Goal: Book appointment/travel/reservation

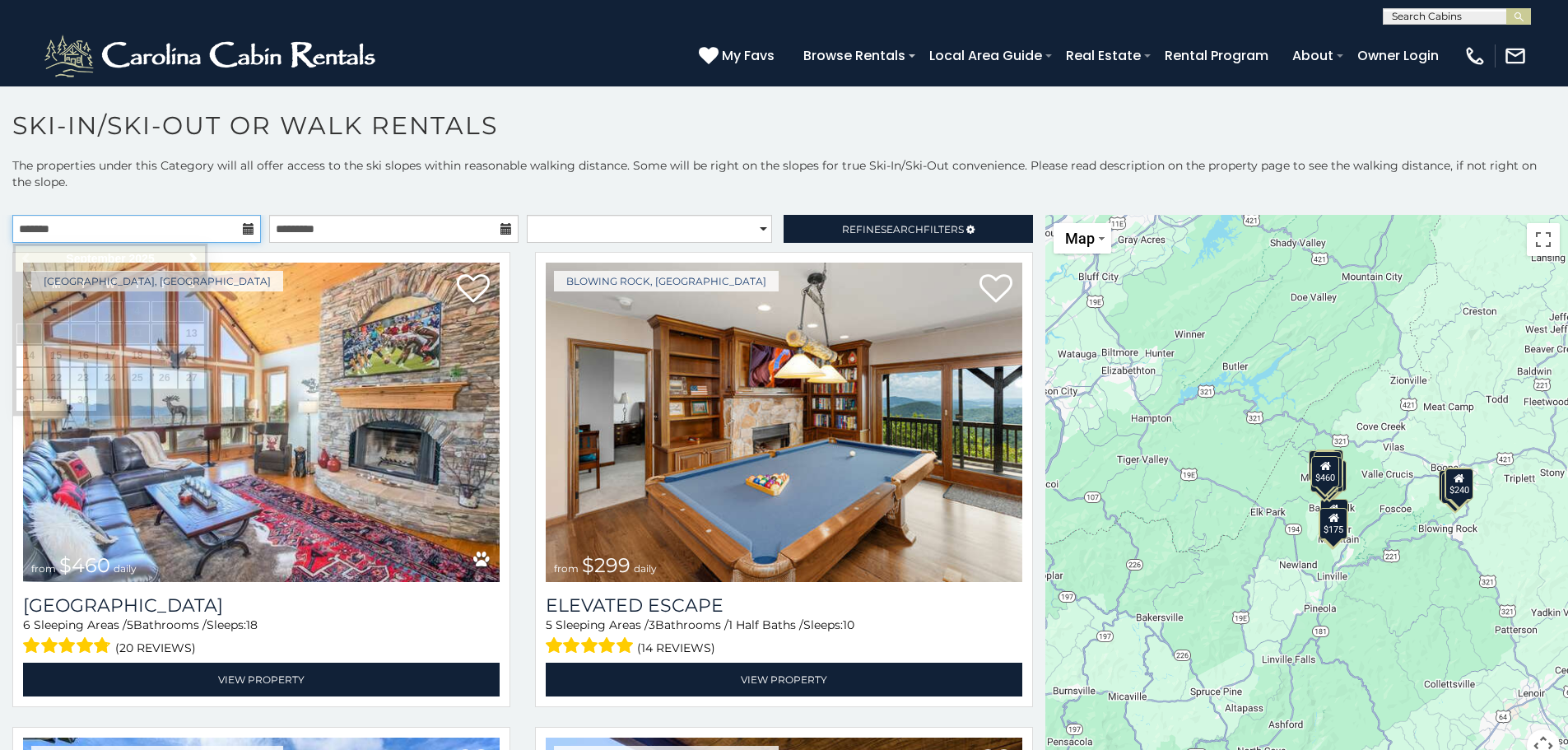
click at [104, 221] on input "text" at bounding box center [137, 229] width 249 height 28
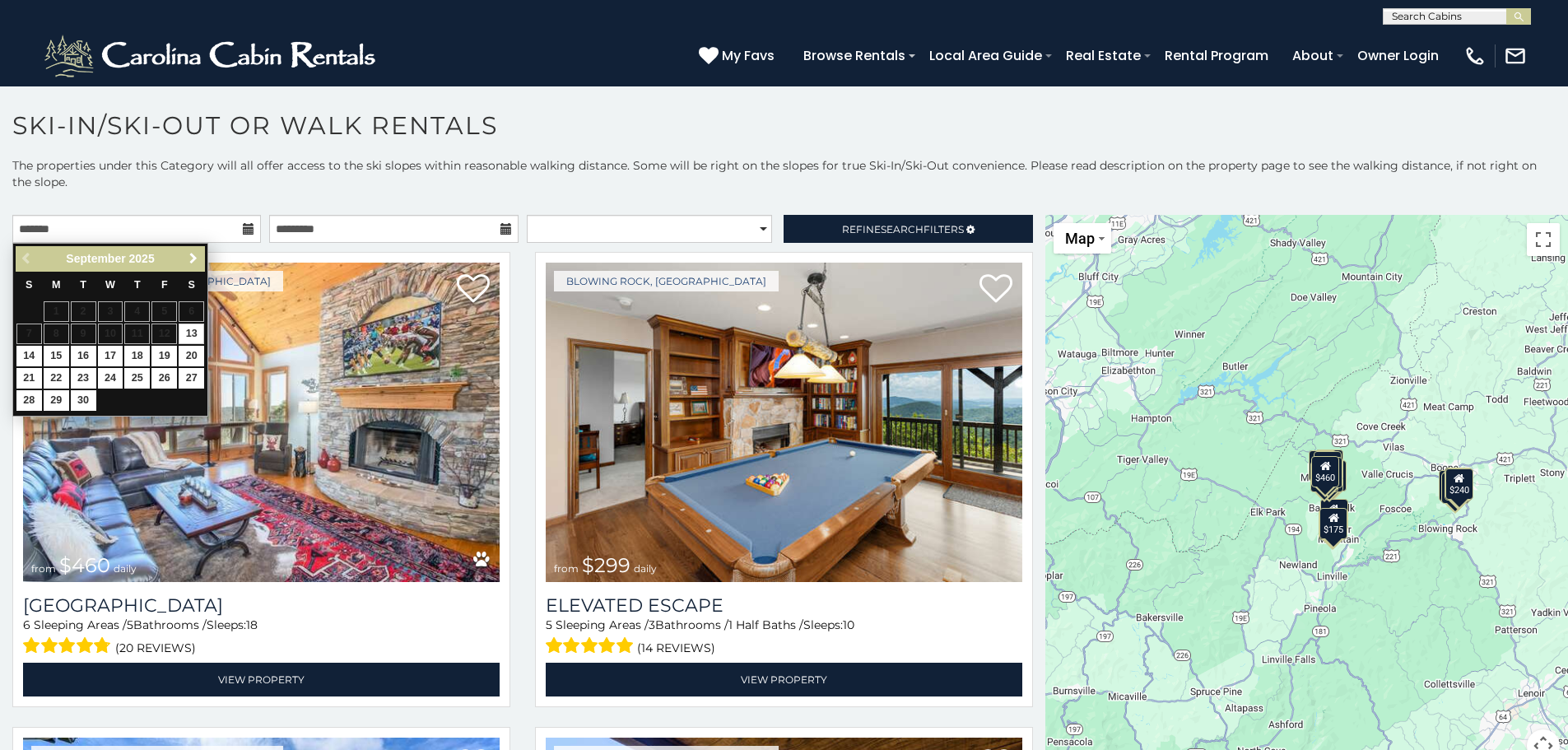
click at [192, 253] on span "Next" at bounding box center [193, 259] width 13 height 13
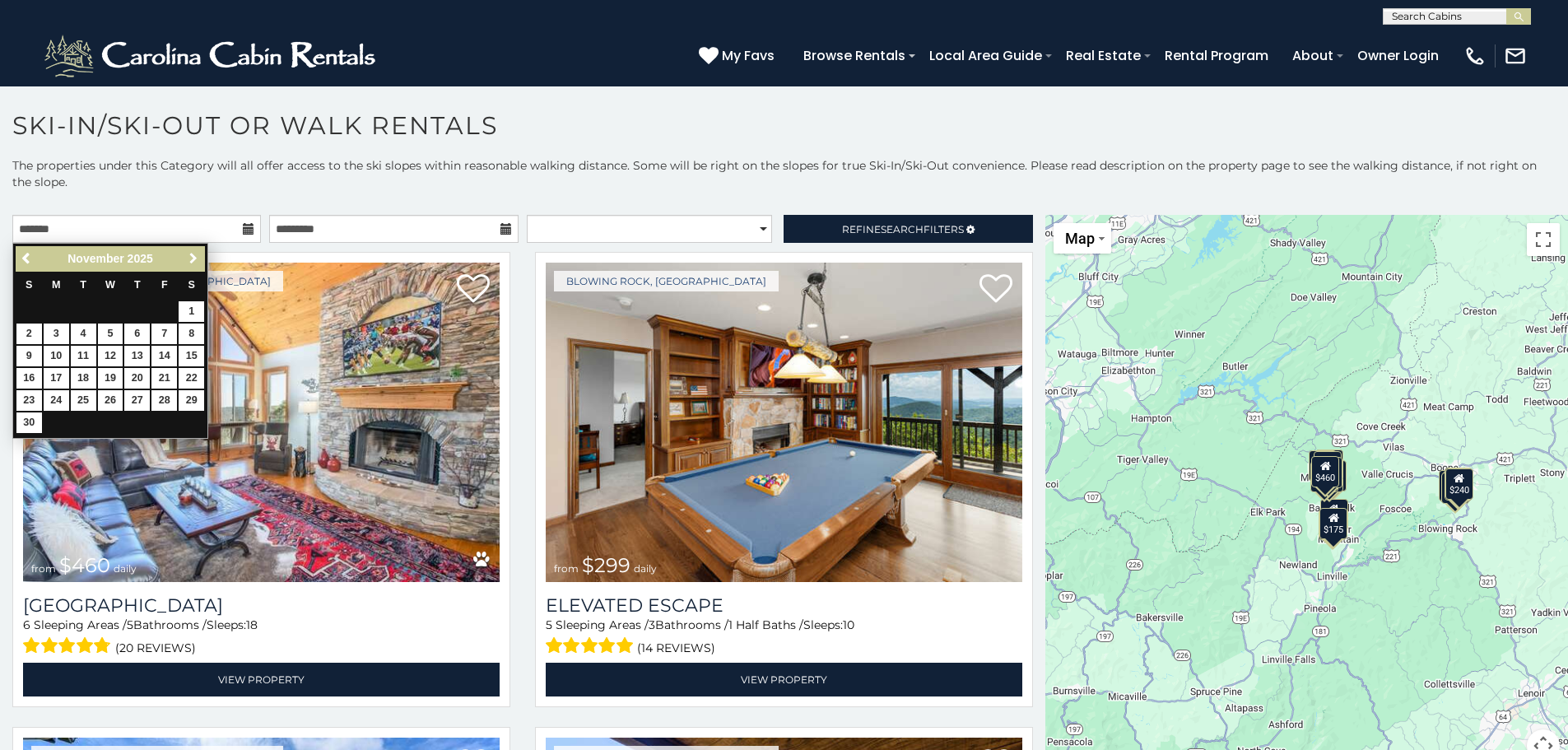
click at [192, 253] on span "Next" at bounding box center [193, 259] width 13 height 13
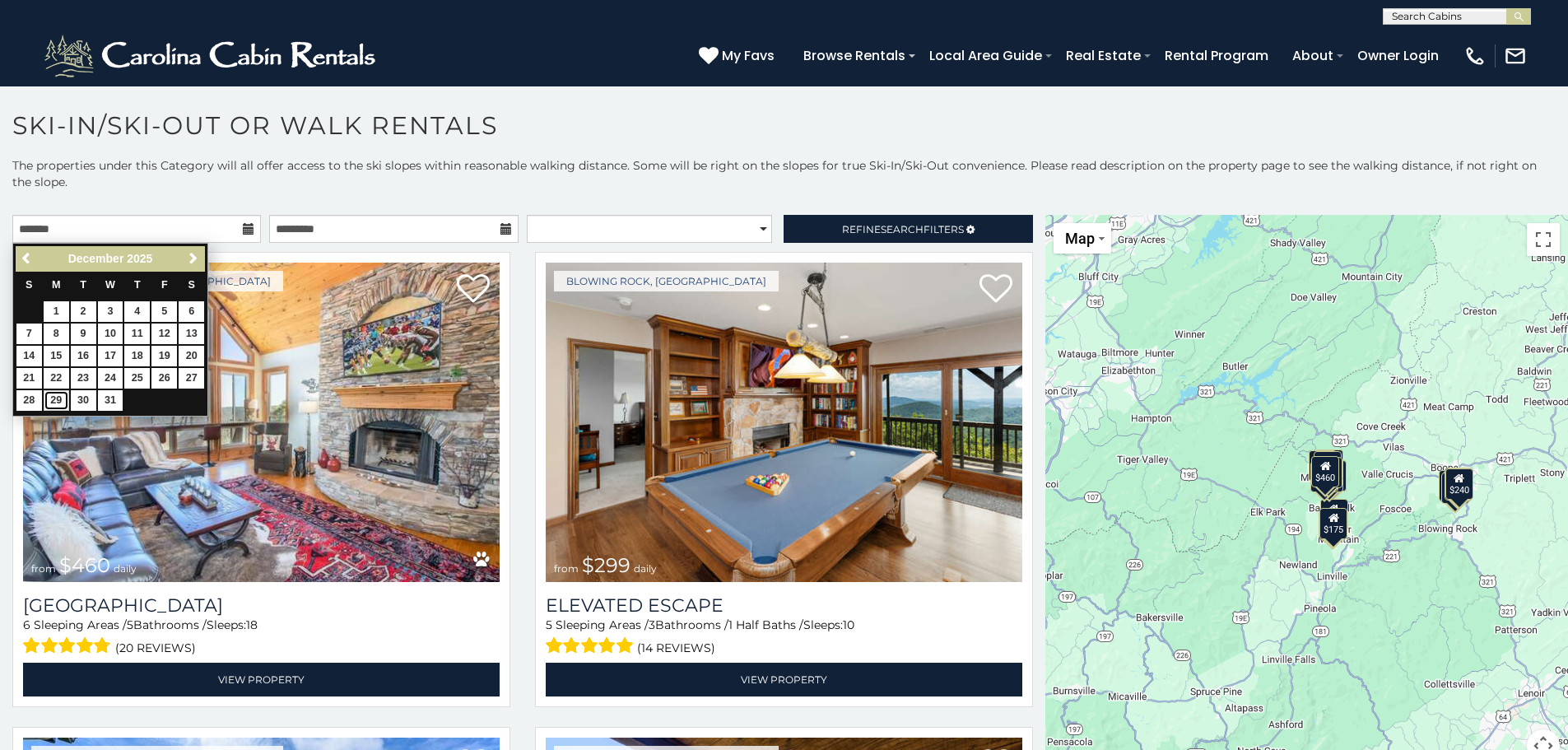
click at [61, 404] on link "29" at bounding box center [56, 400] width 26 height 21
type input "**********"
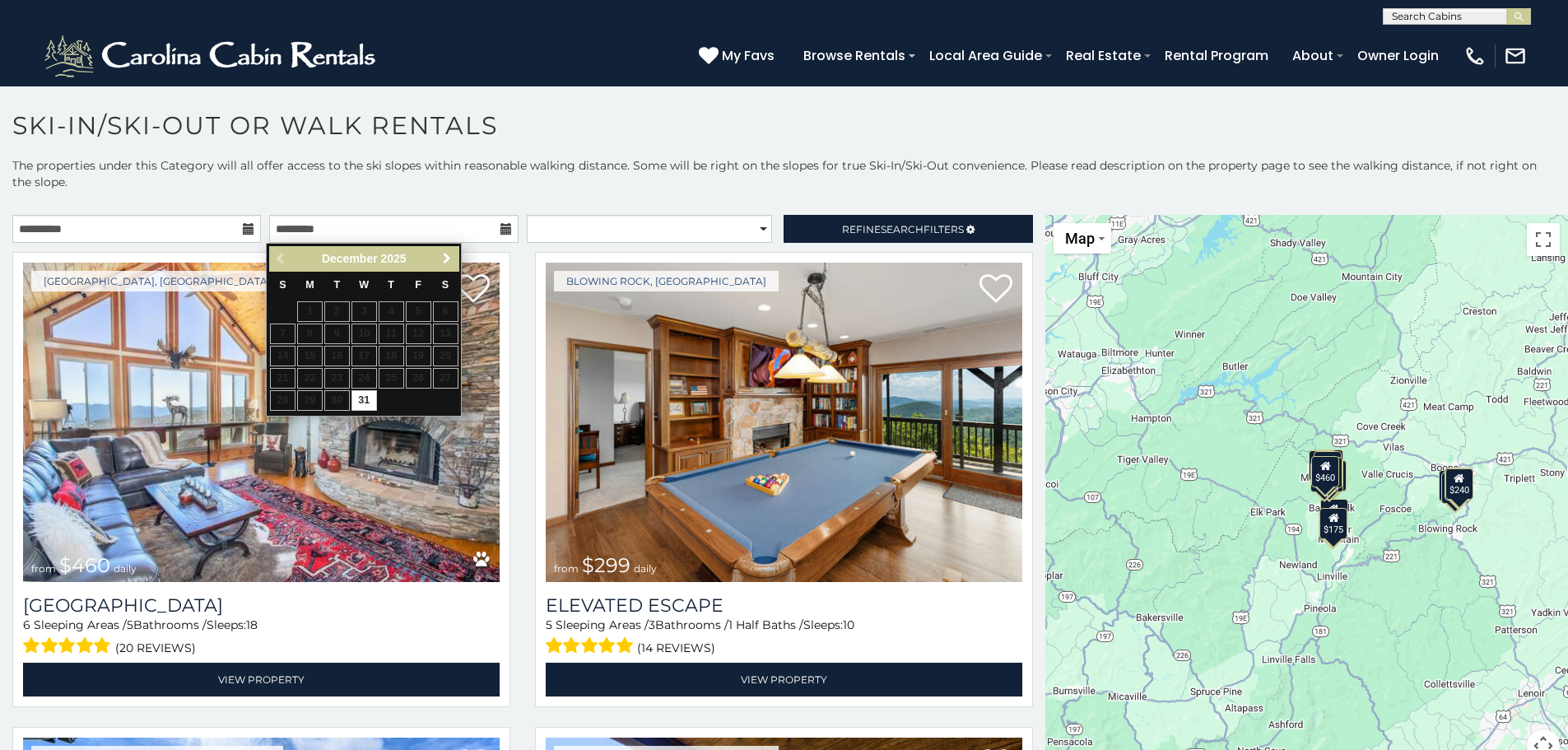
click at [449, 259] on span "Next" at bounding box center [447, 259] width 13 height 13
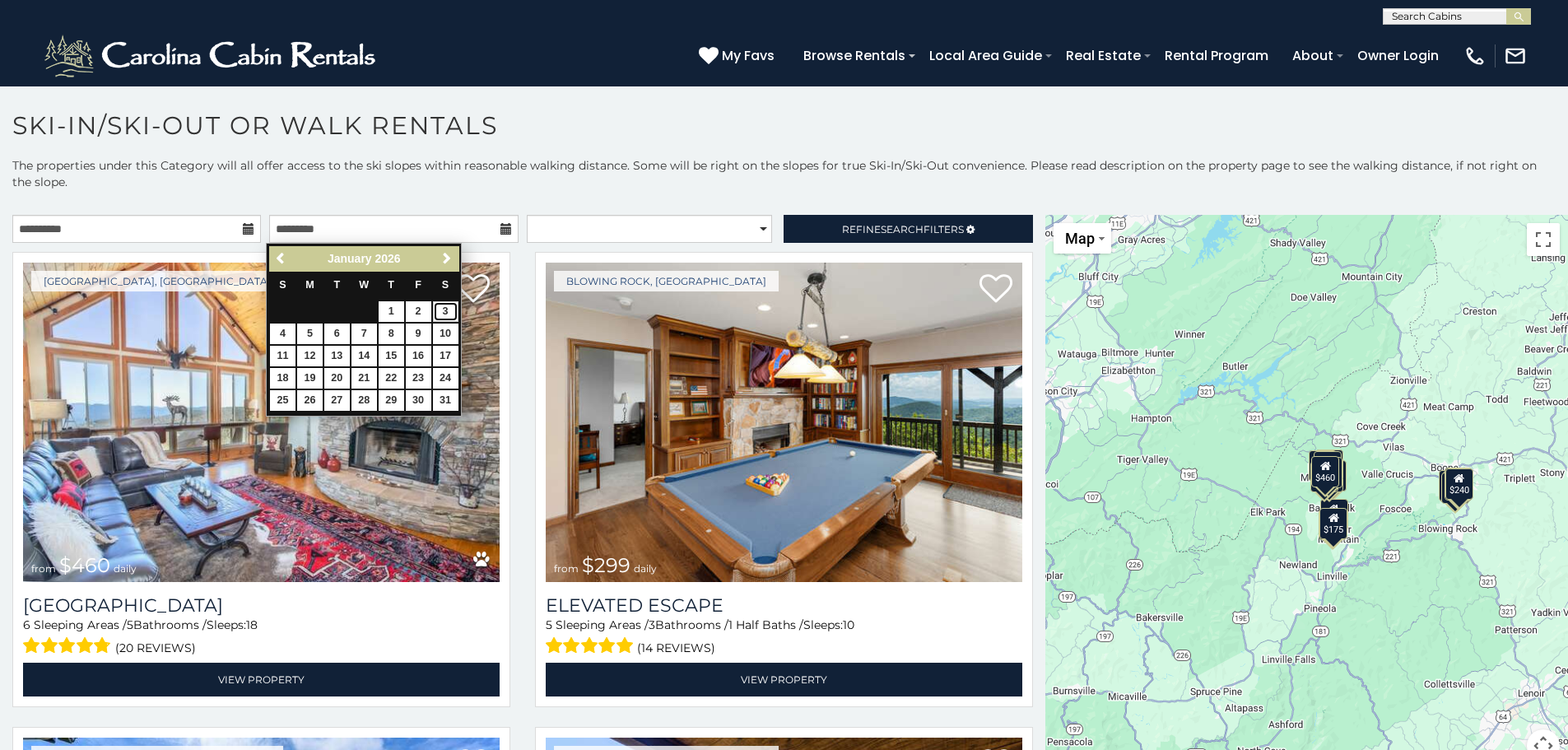
click at [444, 310] on link "3" at bounding box center [445, 311] width 26 height 21
type input "**********"
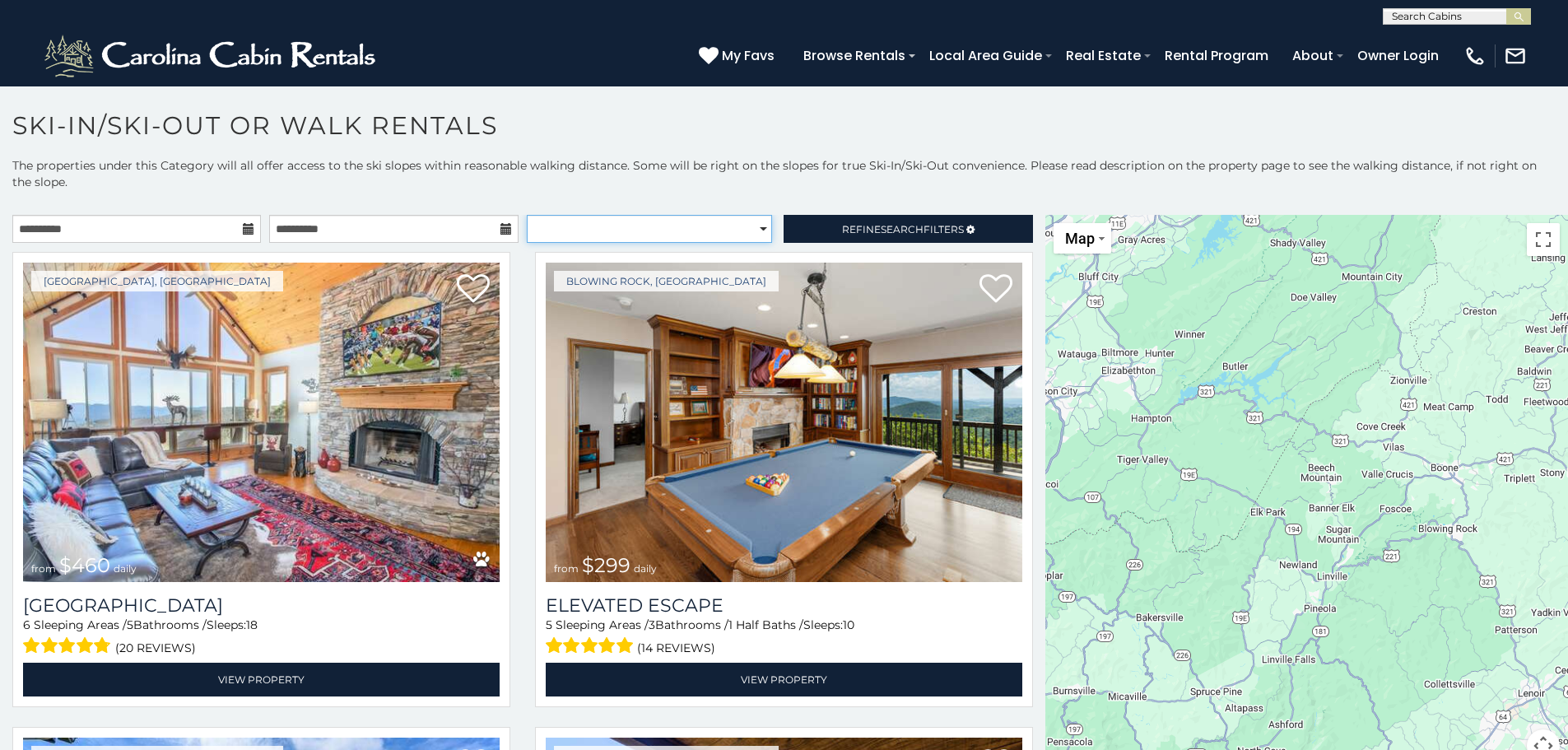
click at [621, 235] on select "**********" at bounding box center [649, 229] width 245 height 28
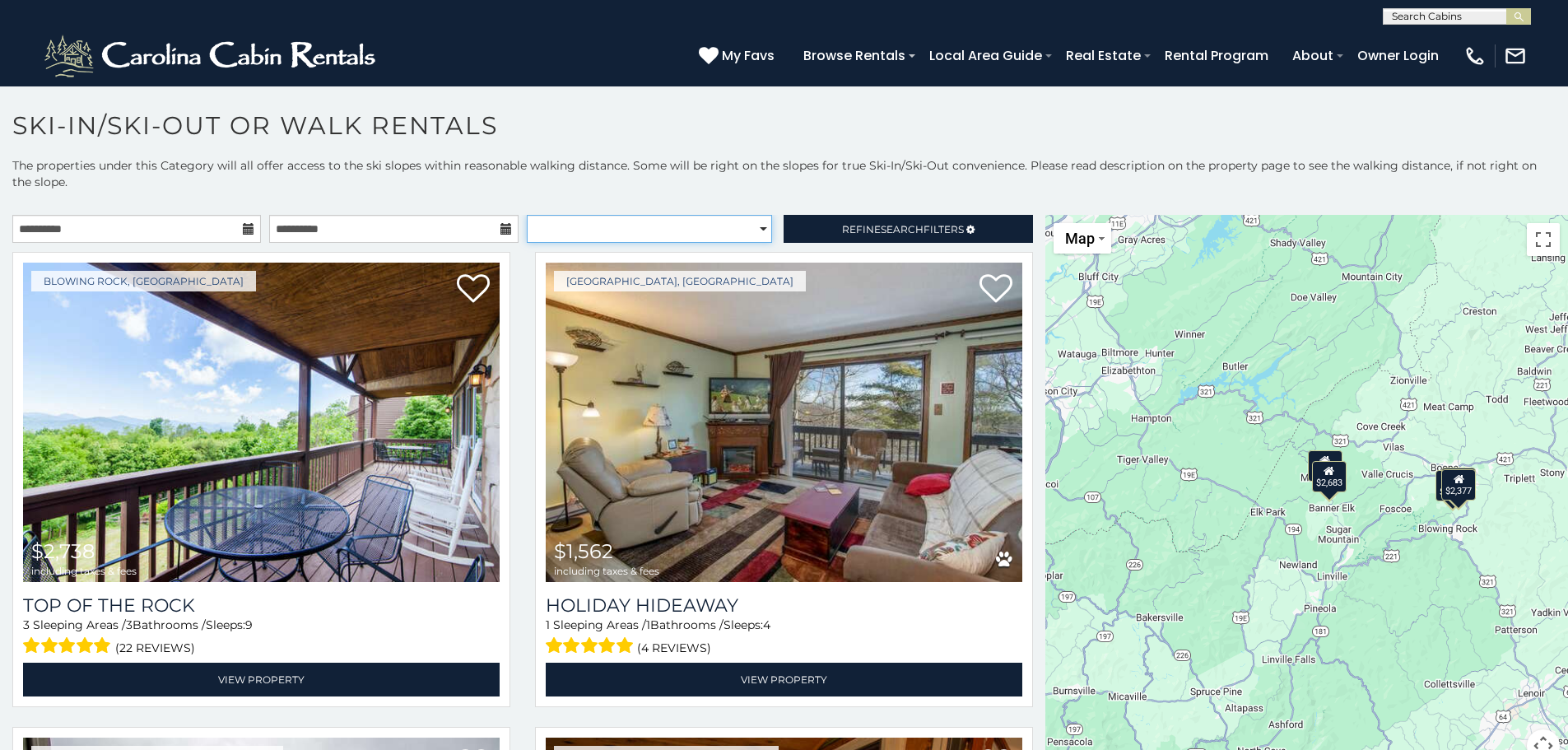
click at [653, 226] on select "**********" at bounding box center [649, 229] width 245 height 28
click at [809, 224] on link "Refine Search Filters" at bounding box center [908, 229] width 249 height 28
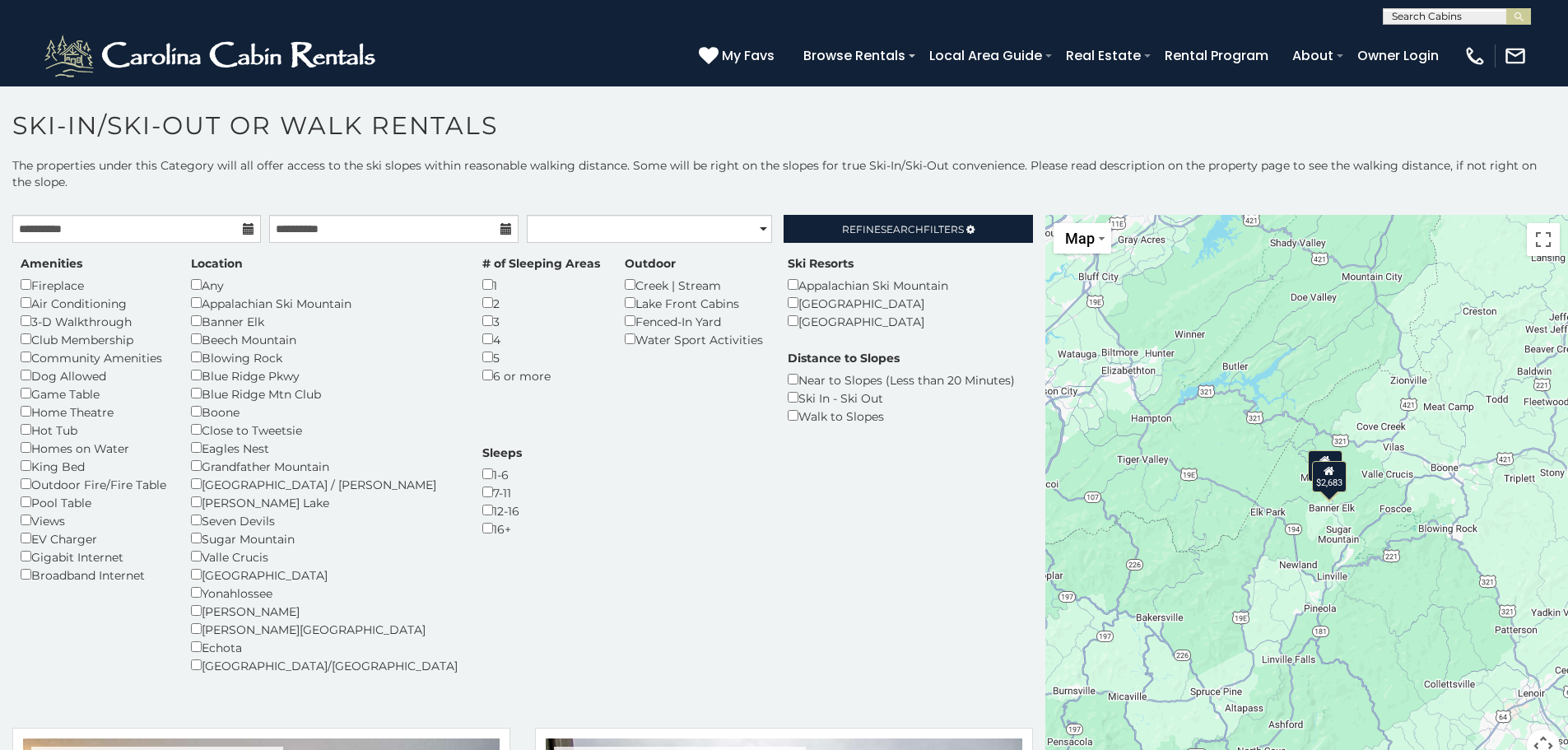
click at [1478, 535] on div "$1,562 $2,683" at bounding box center [1307, 498] width 522 height 567
click at [1539, 245] on button "Toggle fullscreen view" at bounding box center [1544, 240] width 33 height 33
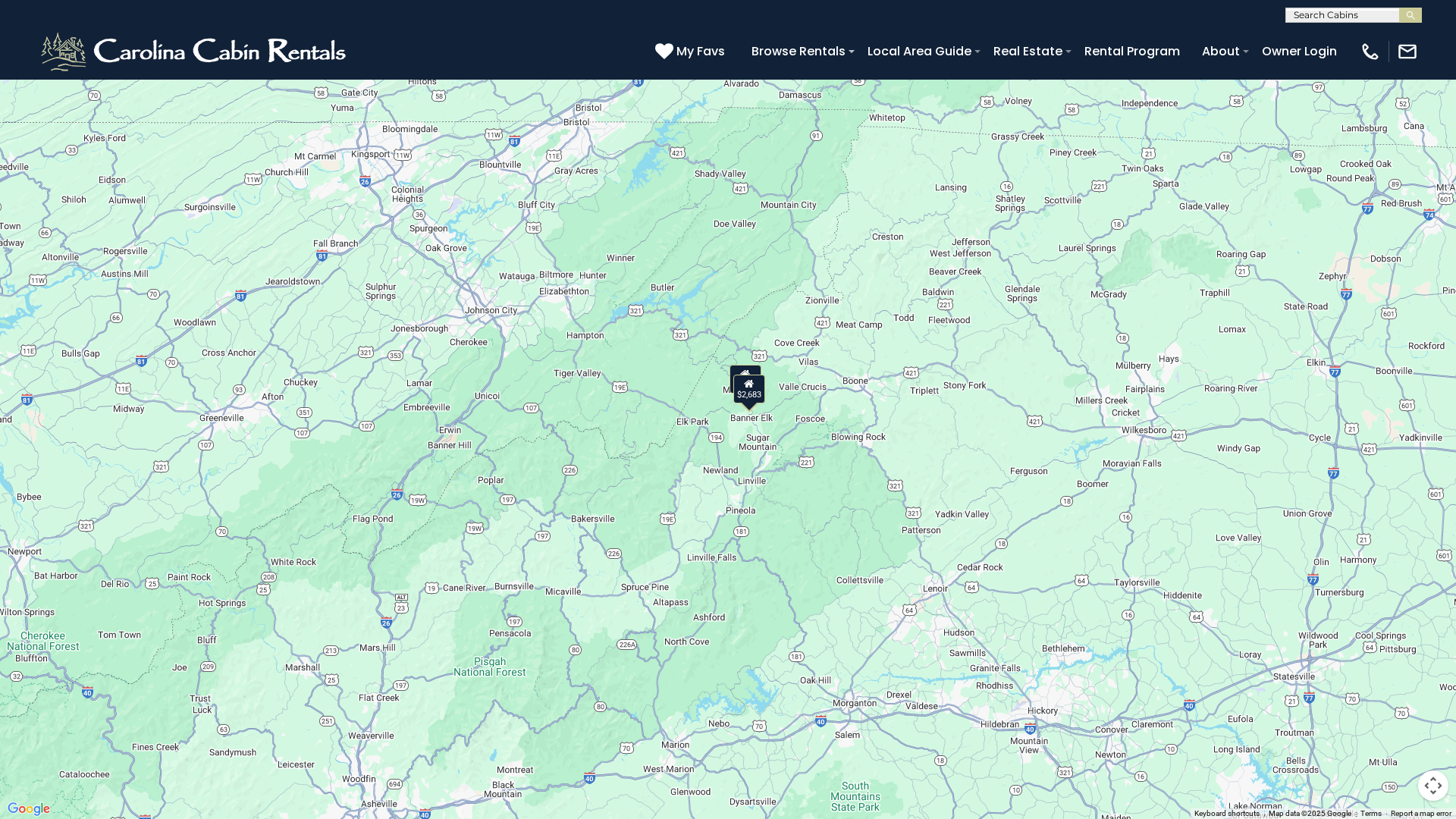
click at [1441, 691] on button "Map camera controls" at bounding box center [1434, 786] width 31 height 31
click at [1397, 691] on button "Zoom in" at bounding box center [1396, 711] width 31 height 31
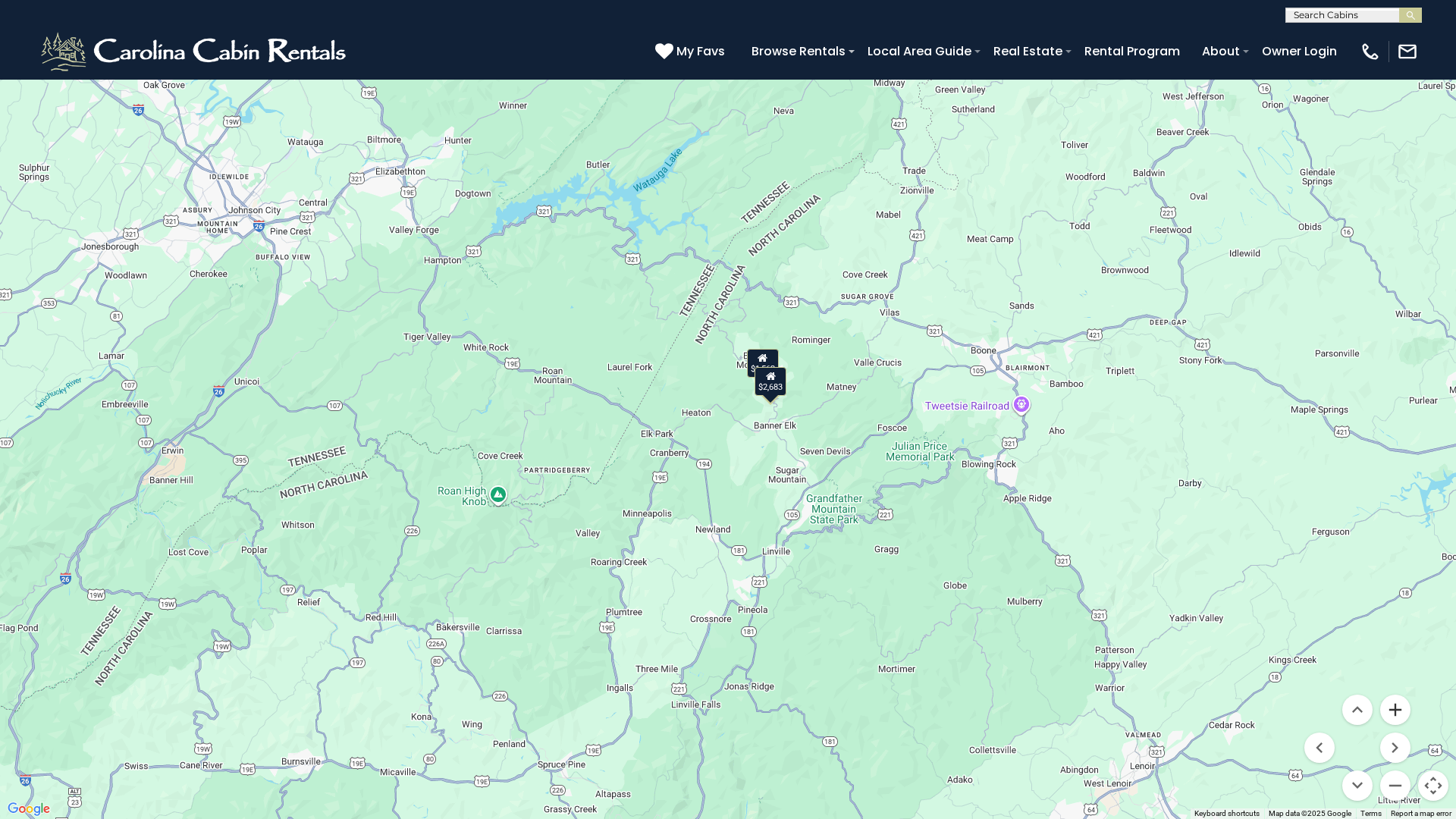
click at [1397, 691] on button "Zoom in" at bounding box center [1396, 711] width 31 height 31
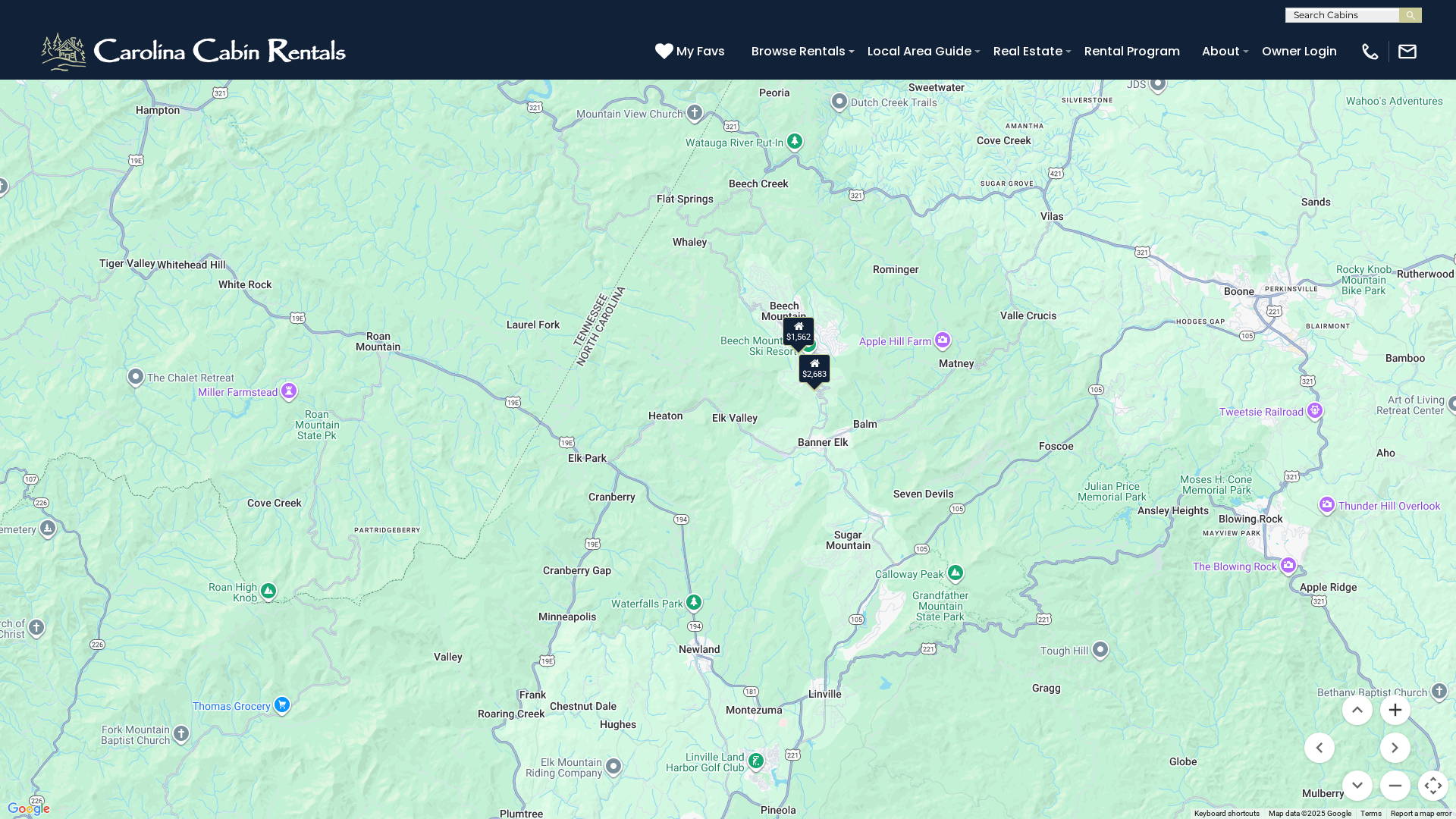
click at [1397, 691] on button "Zoom in" at bounding box center [1396, 711] width 31 height 31
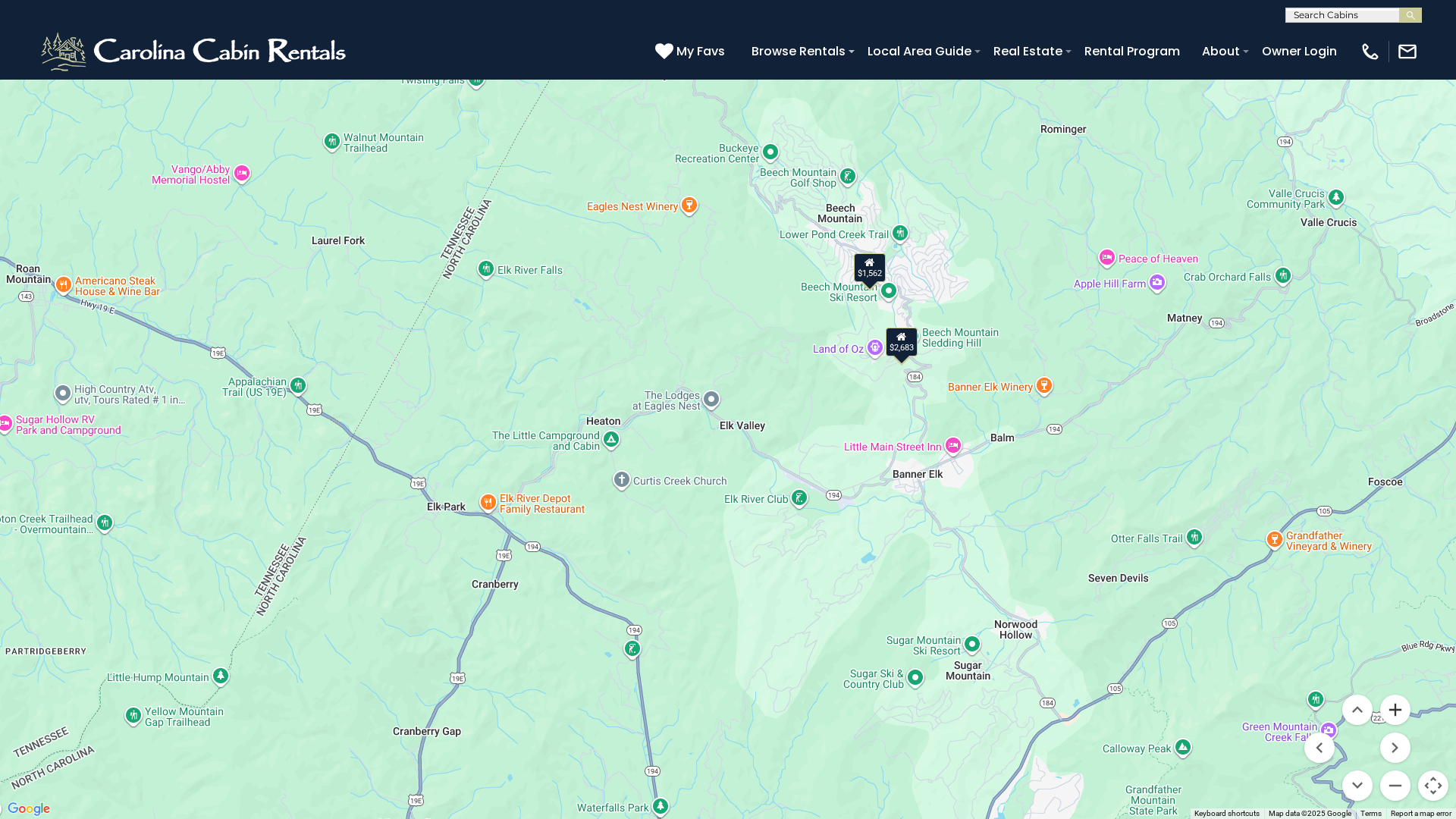
click at [1397, 691] on button "Zoom in" at bounding box center [1396, 711] width 31 height 31
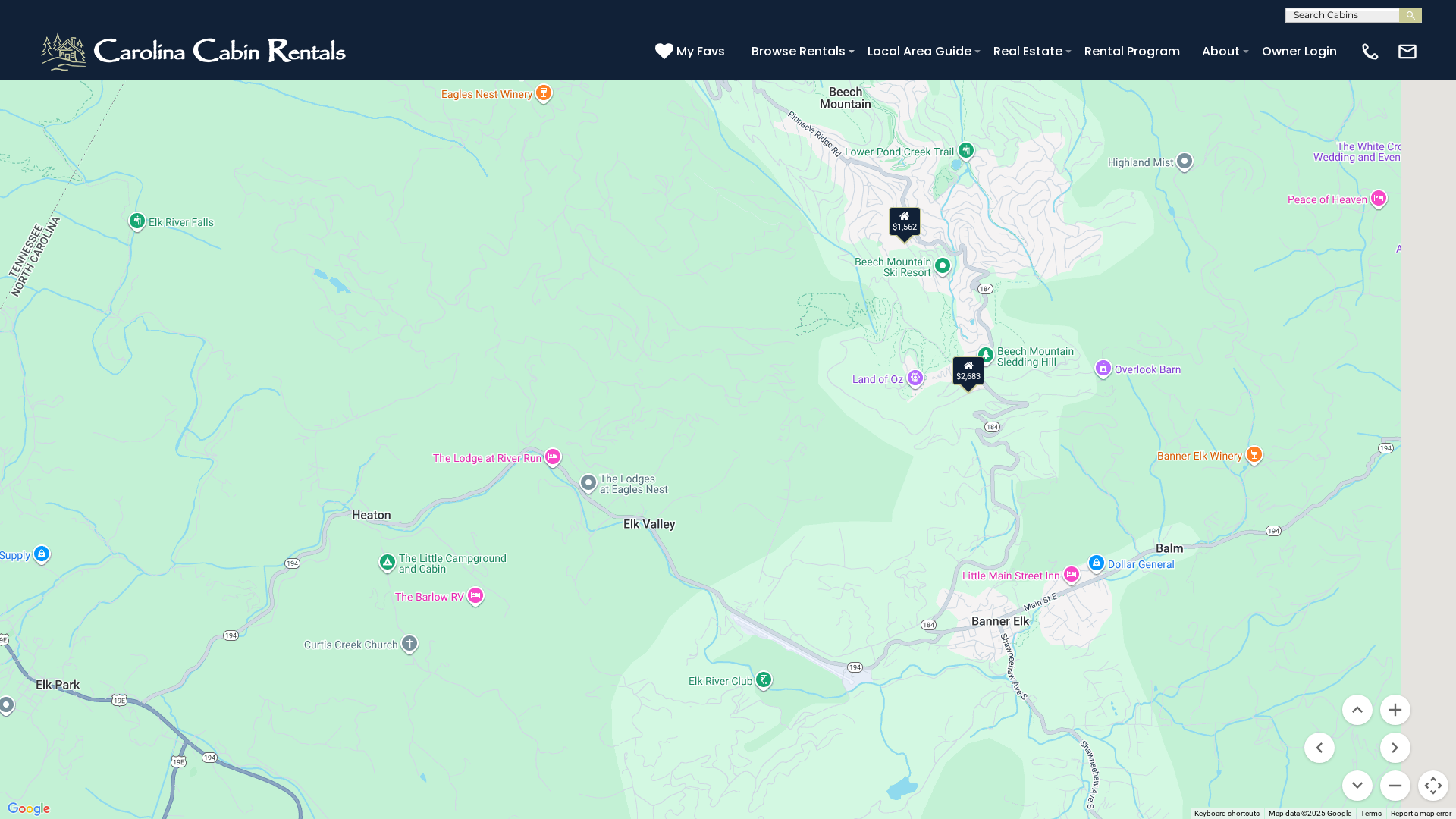
drag, startPoint x: 1228, startPoint y: 495, endPoint x: 1075, endPoint y: 613, distance: 193.2
click at [1075, 613] on div "$1,562 $2,683" at bounding box center [728, 410] width 1456 height 819
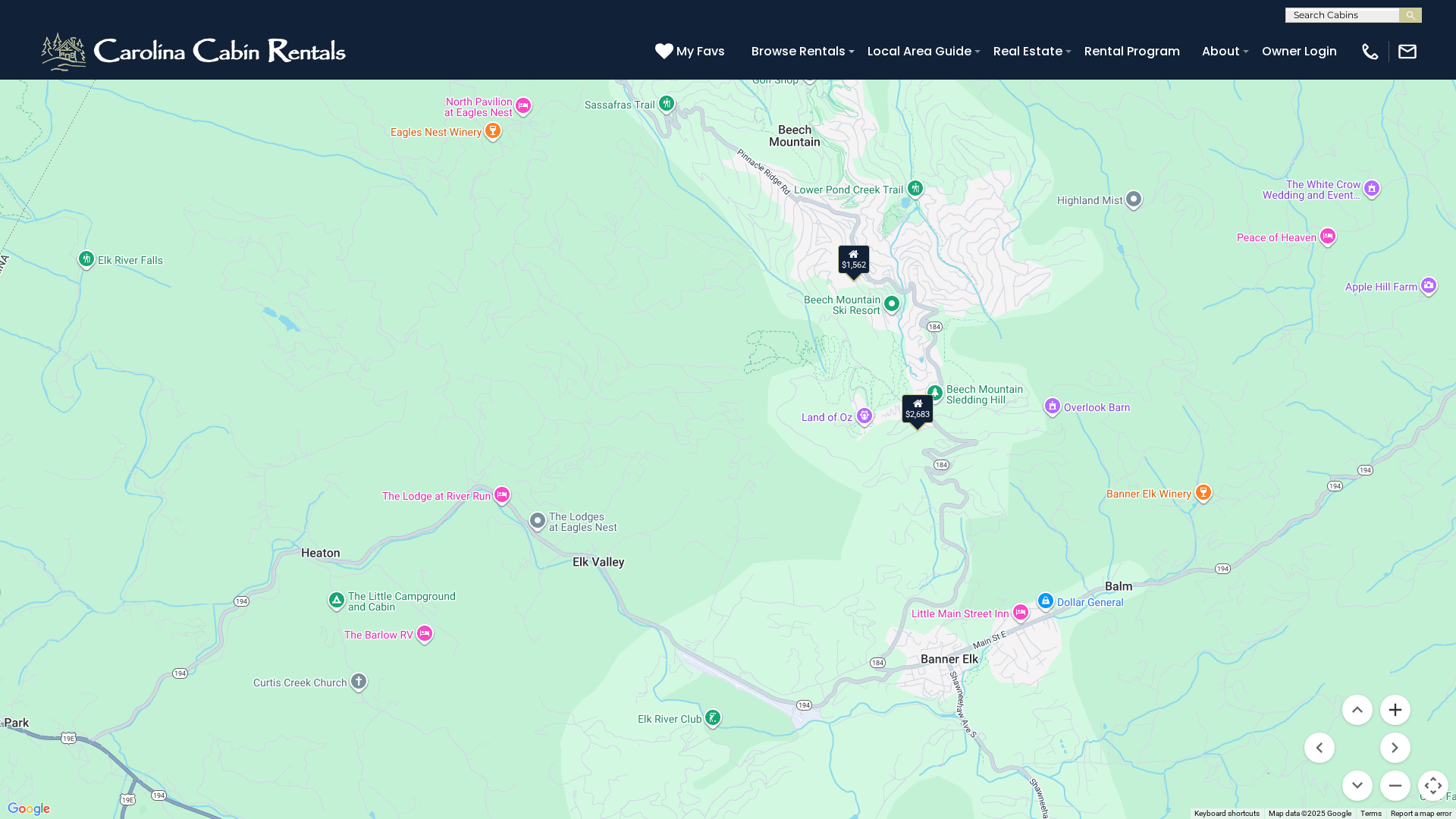
click at [1404, 691] on button "Zoom in" at bounding box center [1396, 711] width 31 height 31
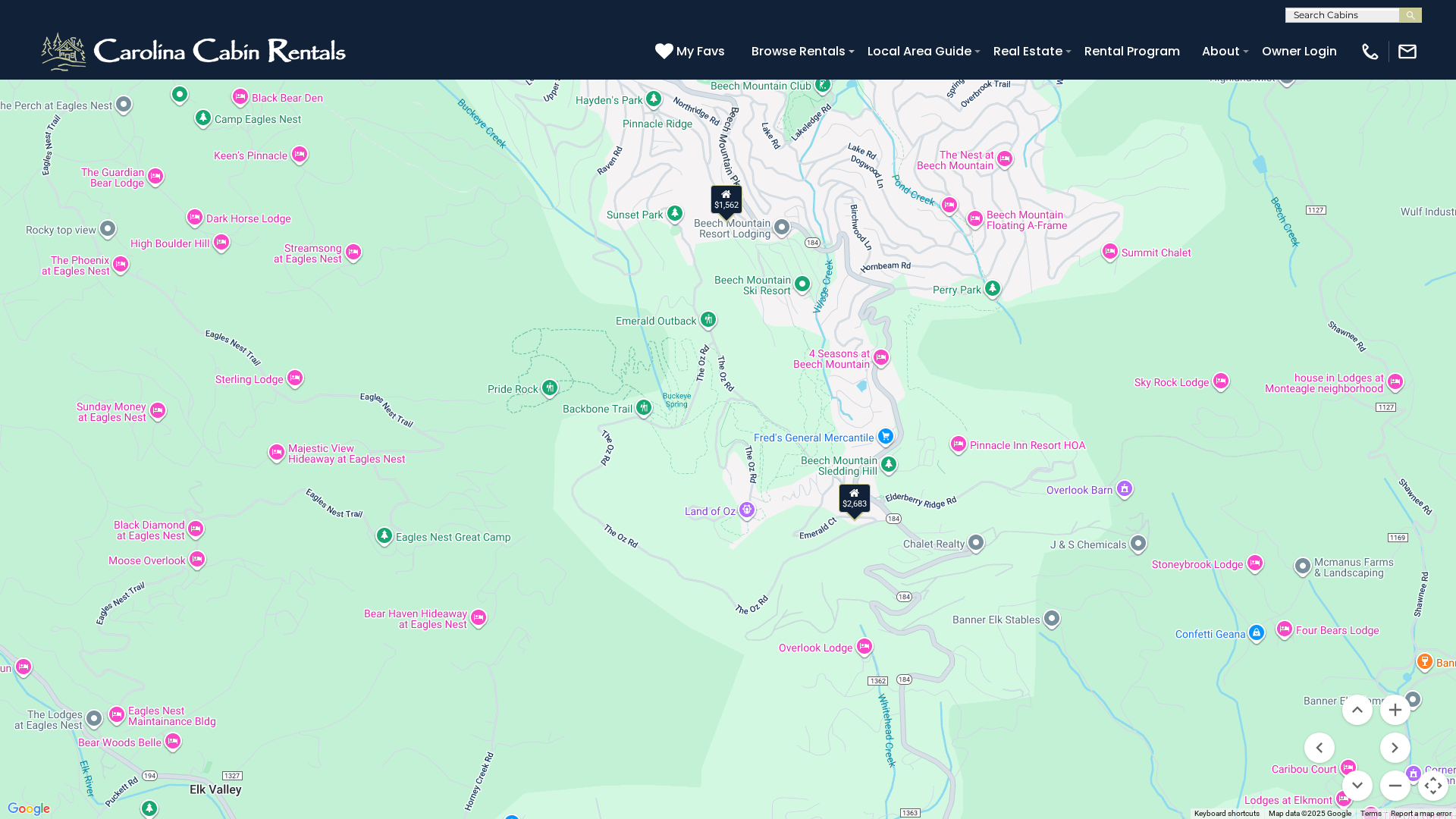
drag, startPoint x: 1355, startPoint y: 581, endPoint x: 1100, endPoint y: 656, distance: 265.8
click at [1100, 656] on div "$1,562 $2,683" at bounding box center [728, 410] width 1456 height 819
click at [1396, 691] on button "Zoom in" at bounding box center [1396, 711] width 31 height 31
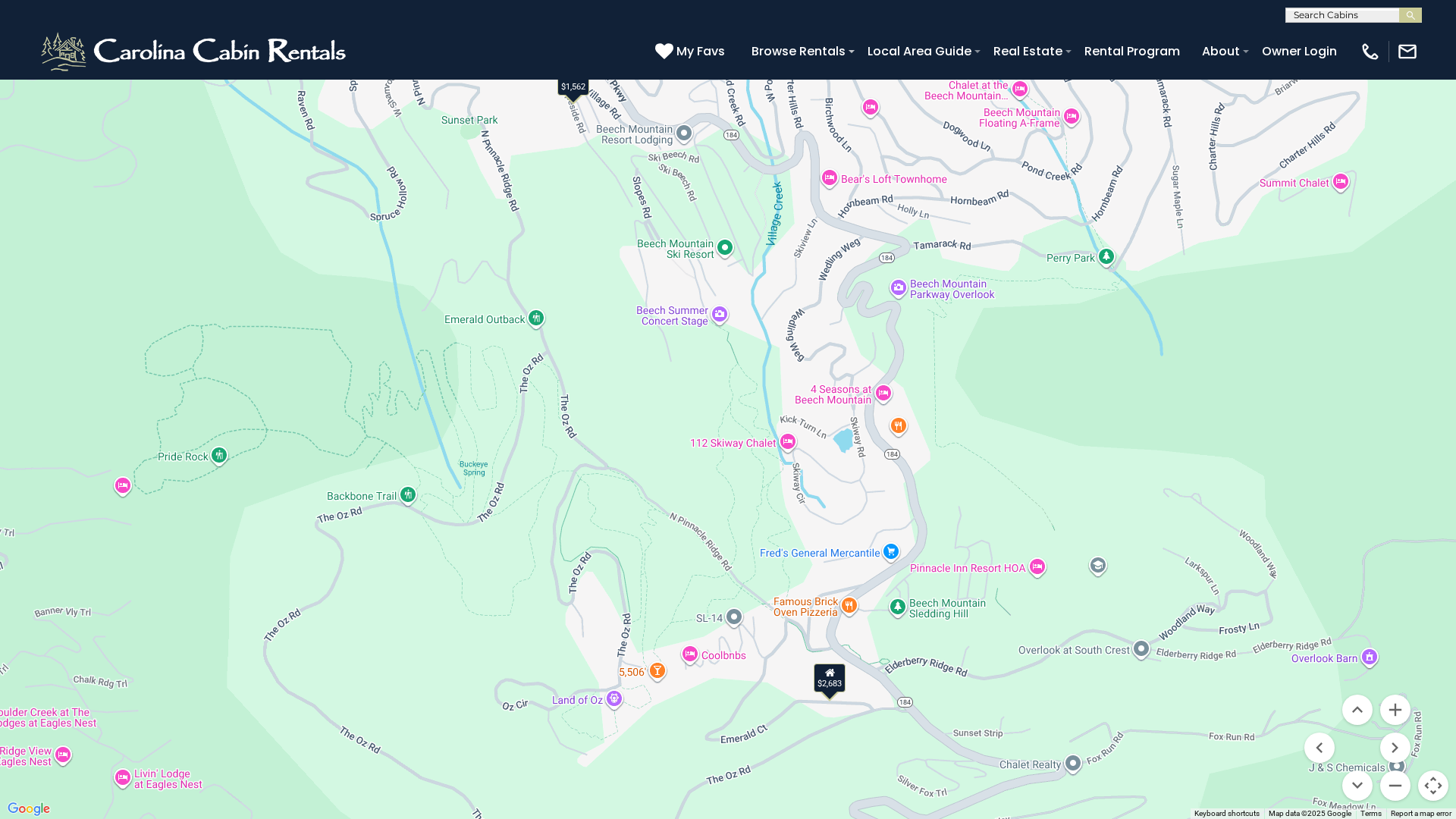
drag, startPoint x: 1270, startPoint y: 588, endPoint x: 1115, endPoint y: 668, distance: 174.4
click at [1115, 668] on div "$1,562 $2,683" at bounding box center [728, 410] width 1456 height 819
click at [825, 682] on div "$2,683" at bounding box center [829, 678] width 32 height 29
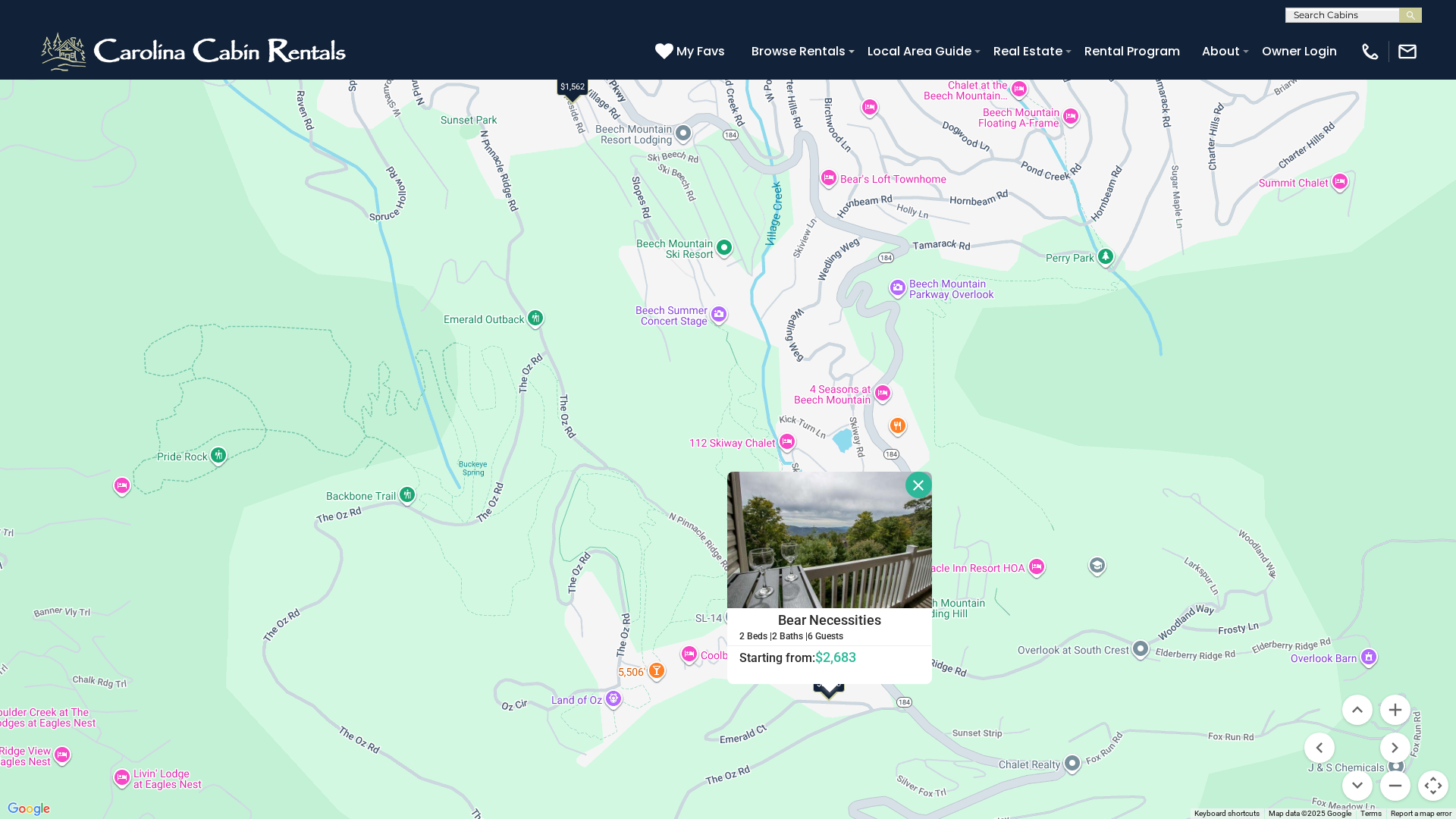
click at [923, 489] on button "Close" at bounding box center [919, 485] width 27 height 27
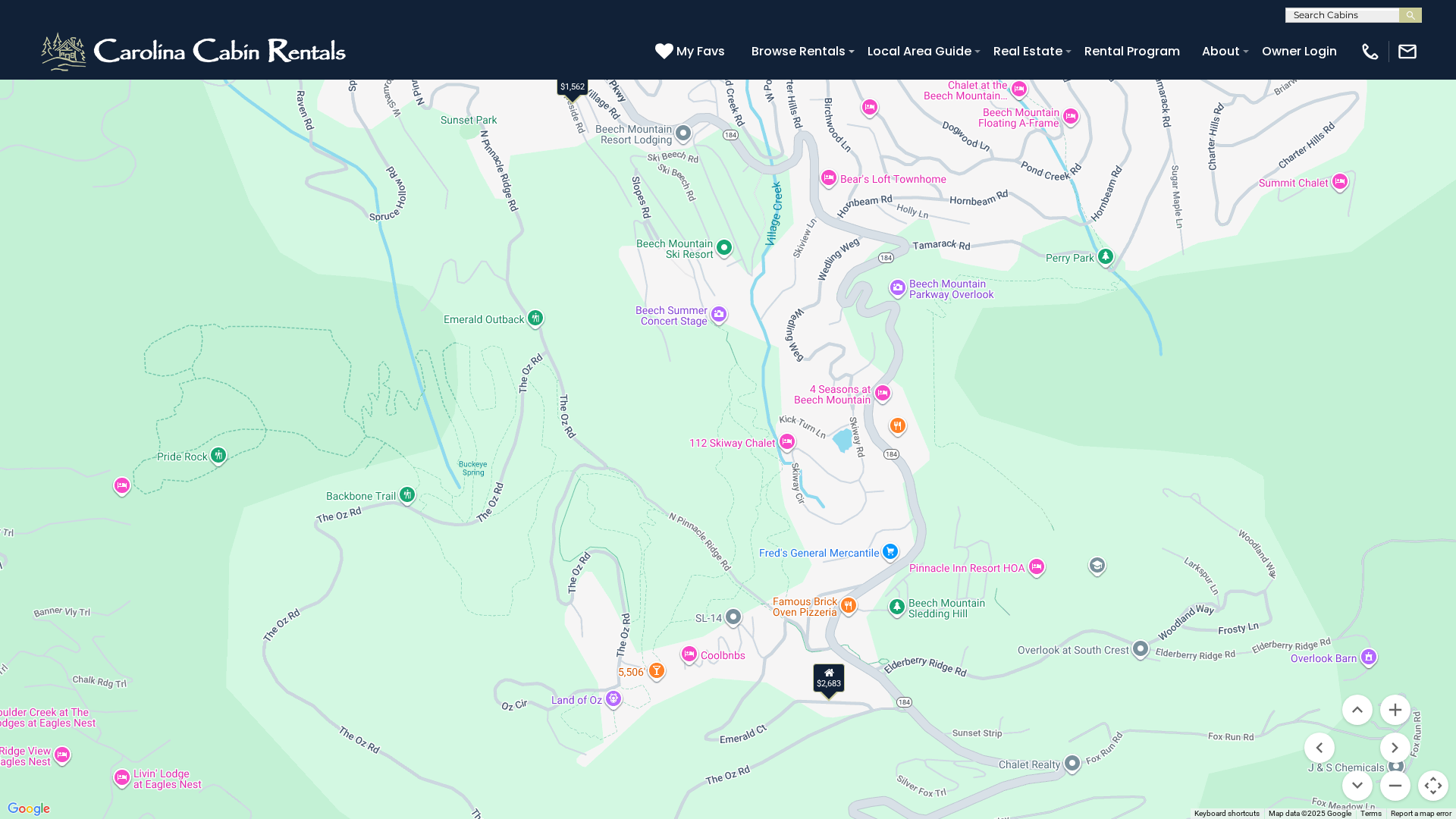
click at [569, 89] on div "$1,562" at bounding box center [573, 81] width 32 height 29
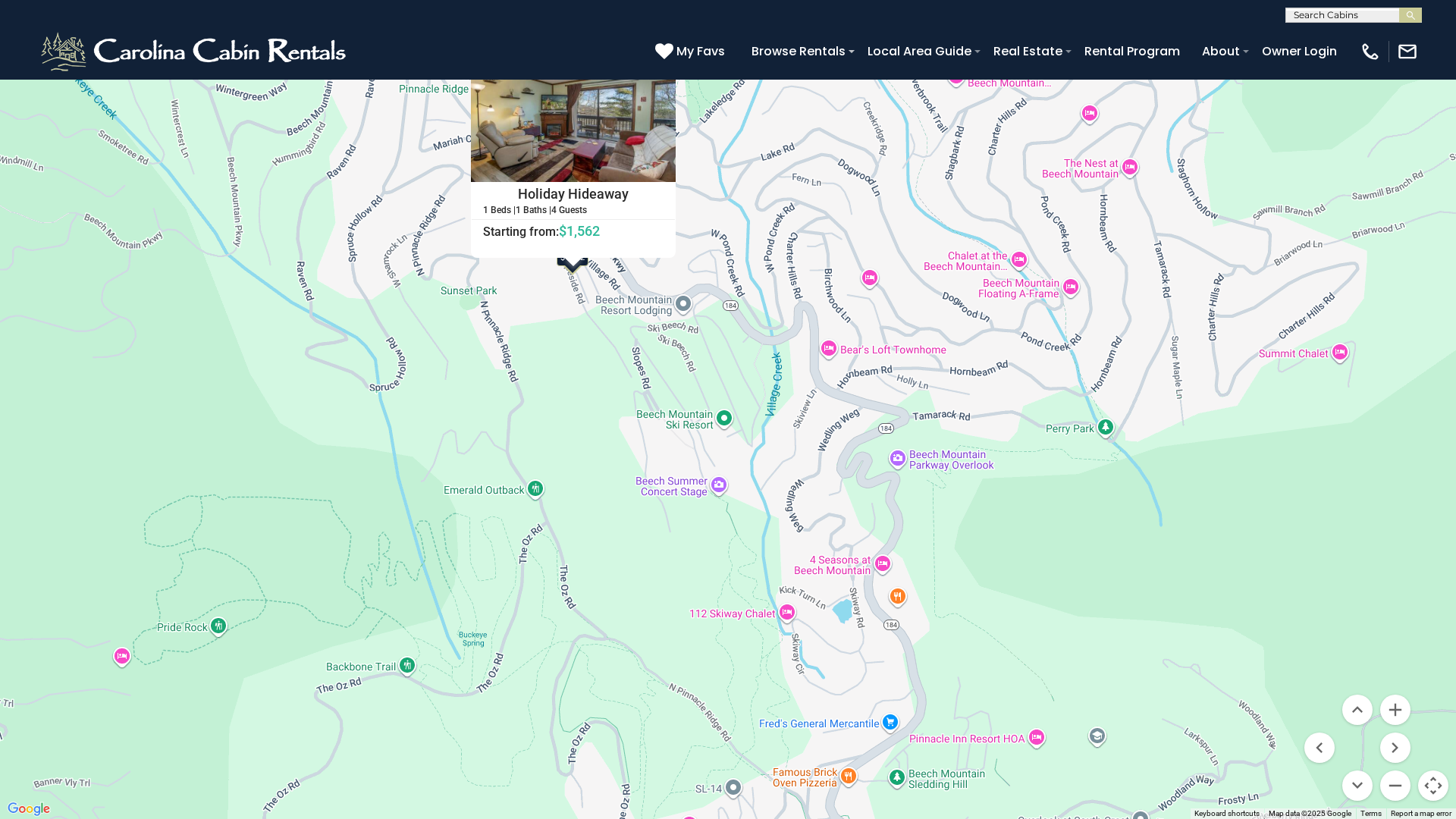
click at [658, 57] on button "Close" at bounding box center [662, 59] width 27 height 27
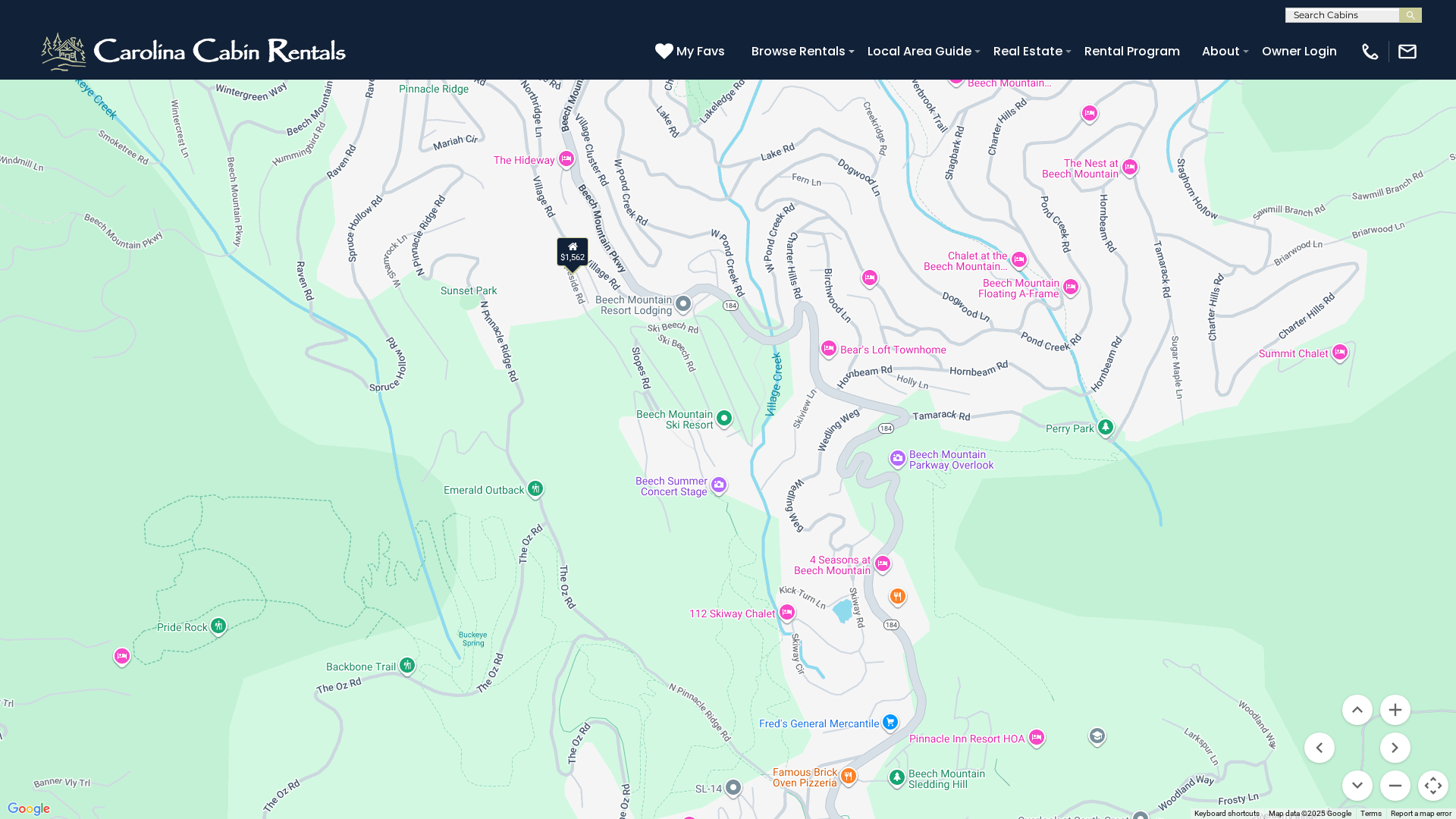
click at [1439, 43] on div "$1,562 $2,683" at bounding box center [728, 410] width 1456 height 819
click at [1431, 25] on button "Toggle fullscreen view" at bounding box center [1434, 23] width 31 height 31
